Goal: Navigation & Orientation: Find specific page/section

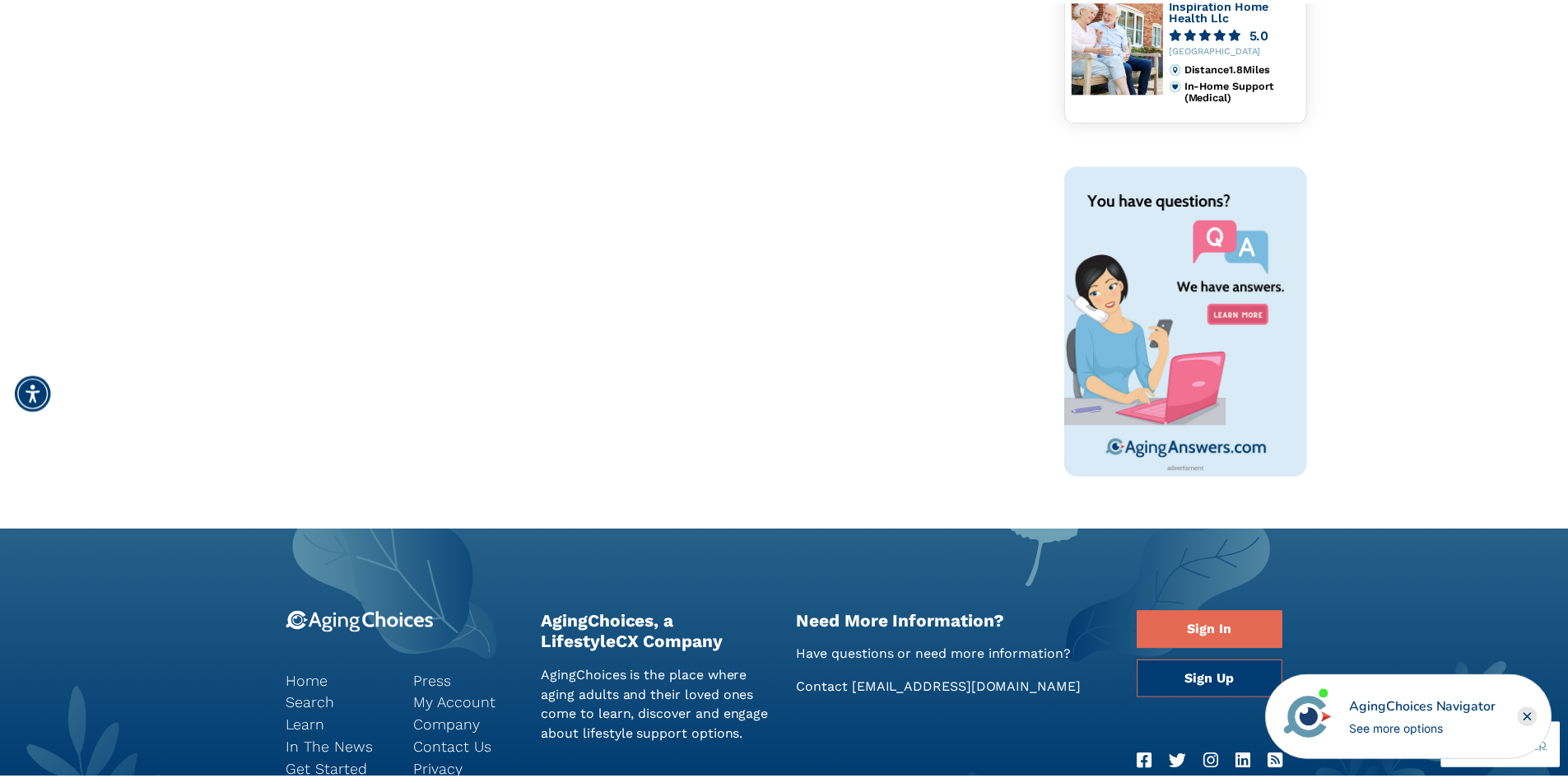
scroll to position [411, 0]
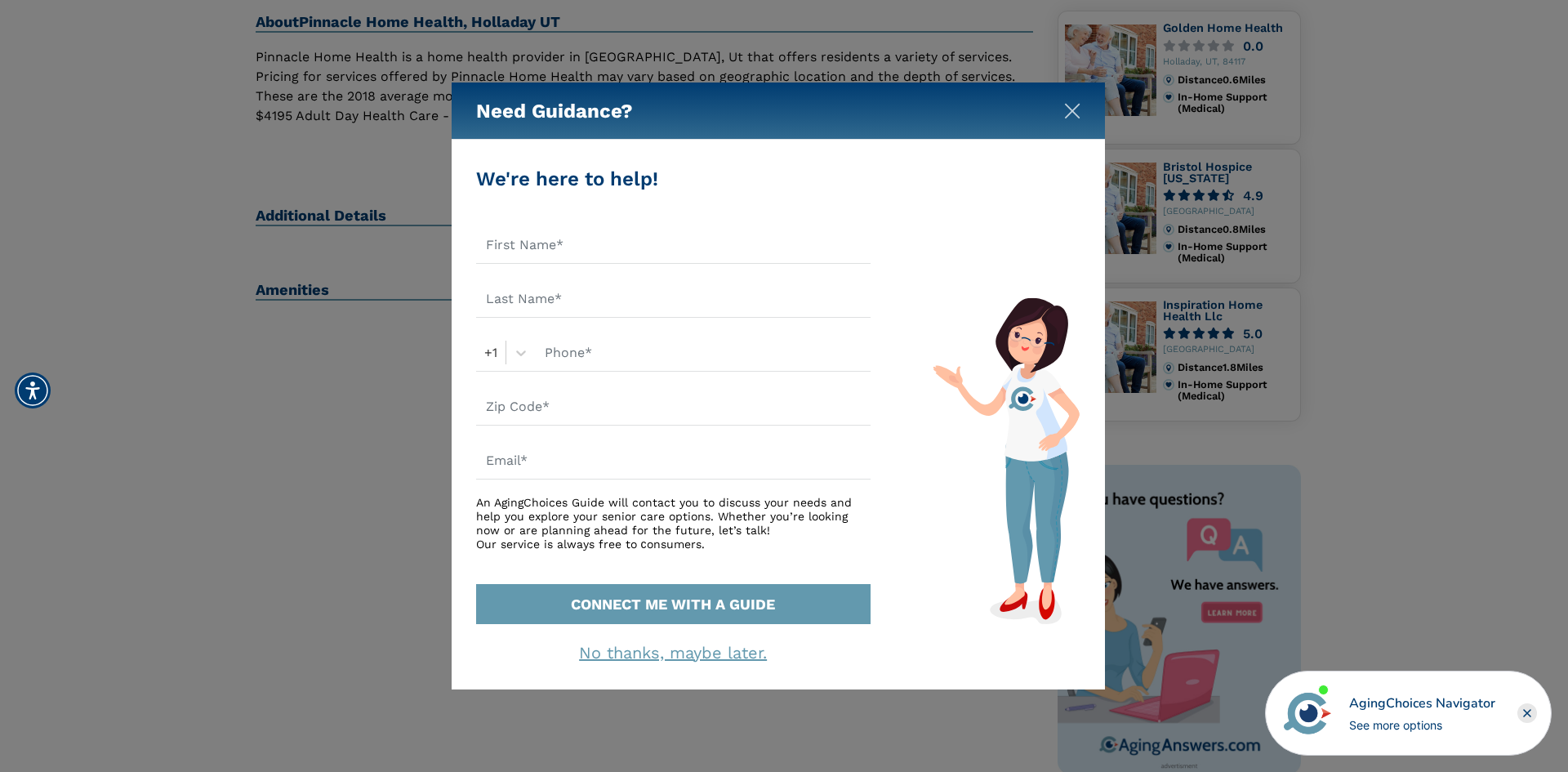
click at [1070, 108] on img "Close" at bounding box center [1072, 111] width 17 height 17
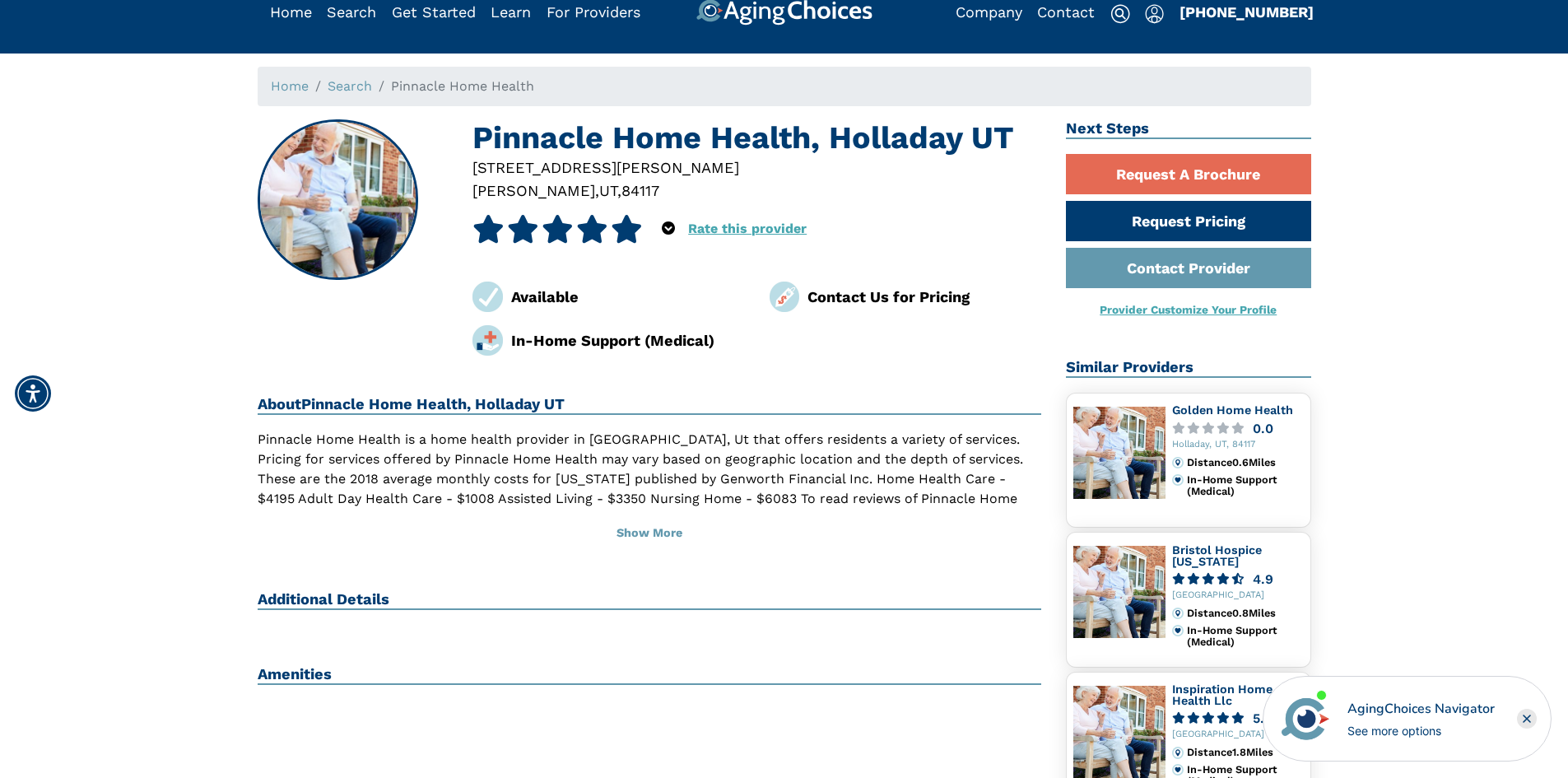
scroll to position [0, 0]
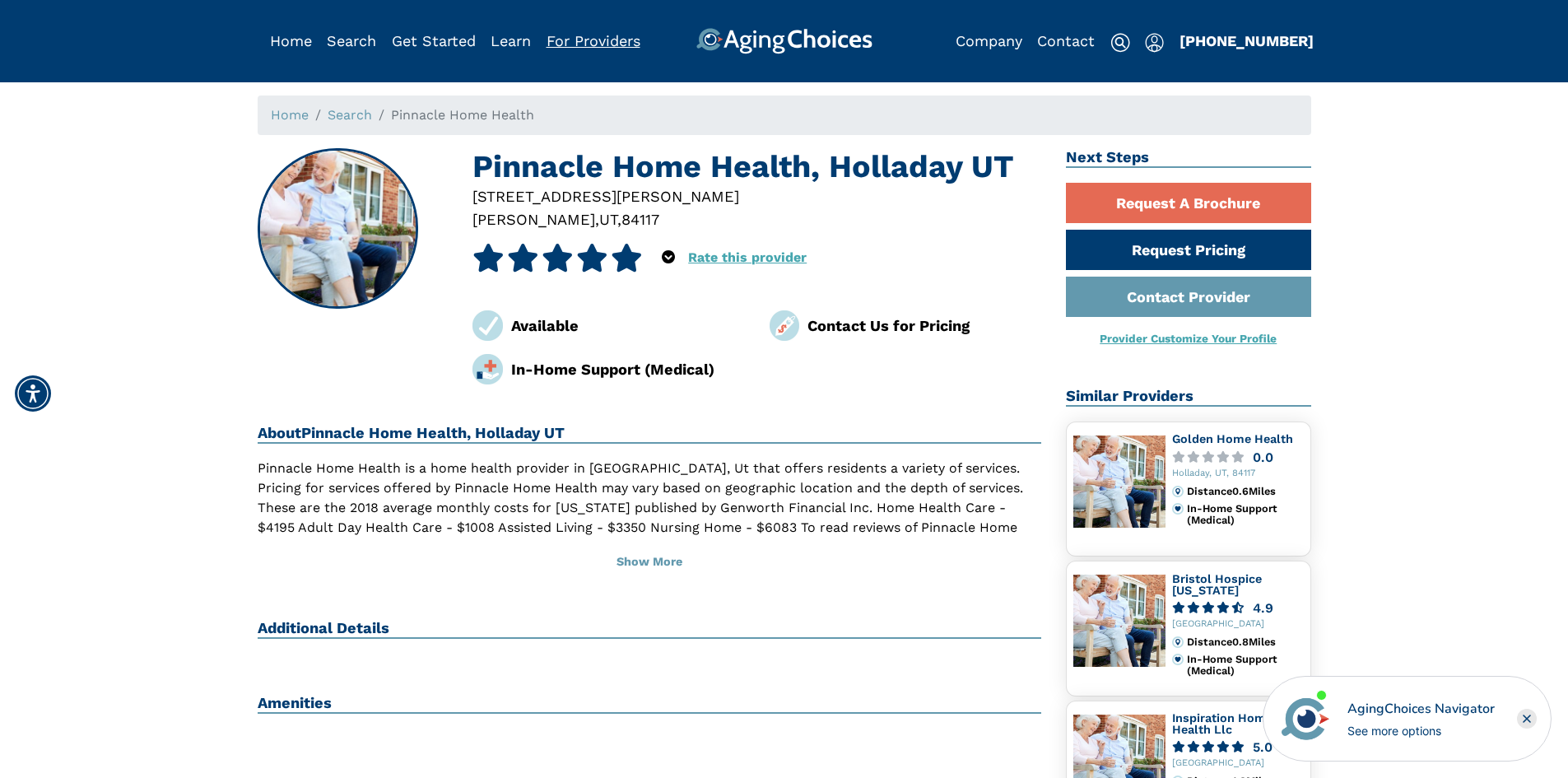
click at [583, 39] on link "For Providers" at bounding box center [593, 40] width 94 height 17
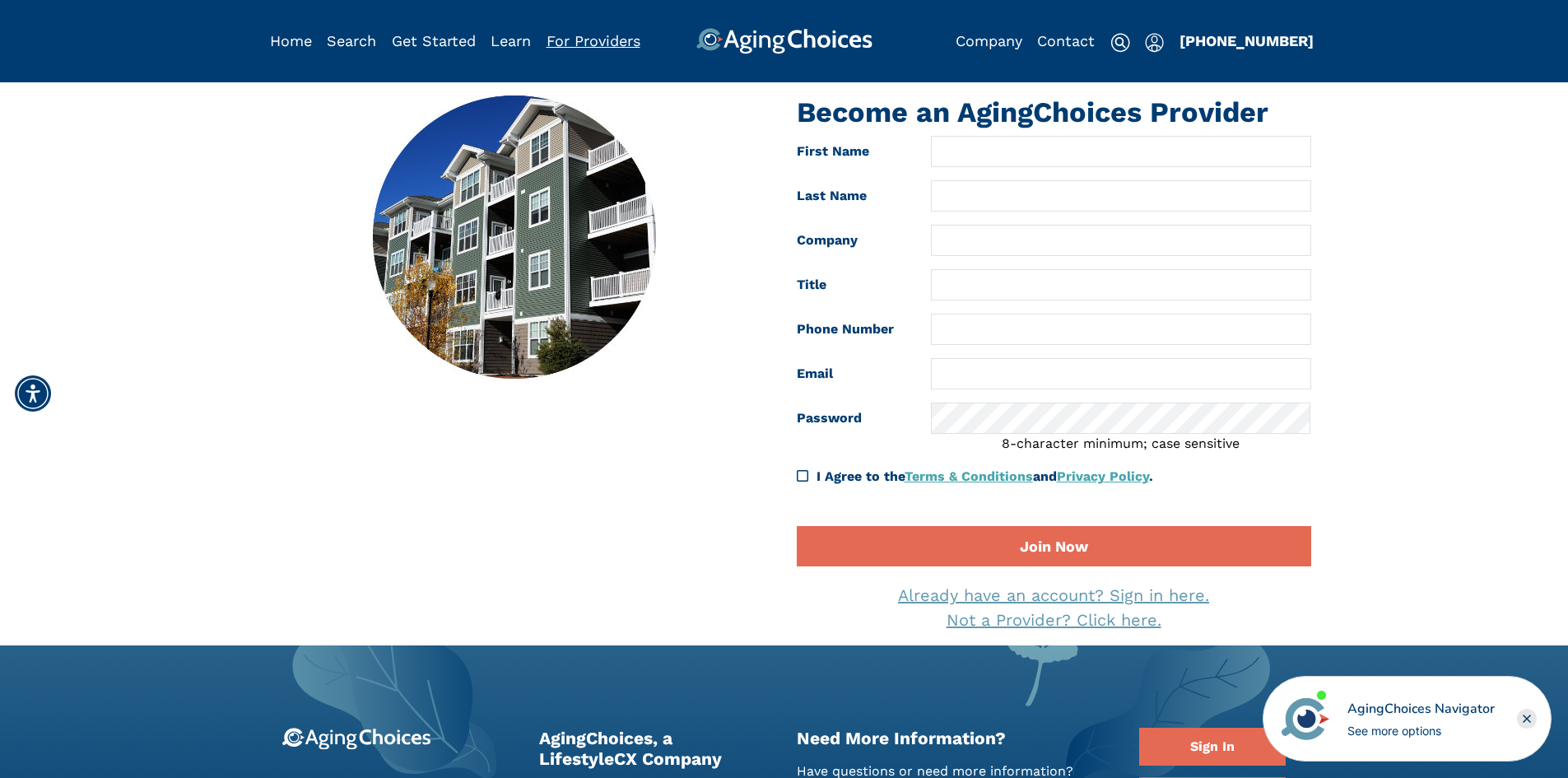
click at [602, 42] on link "For Providers" at bounding box center [593, 40] width 94 height 17
